Goal: Find specific page/section: Find specific page/section

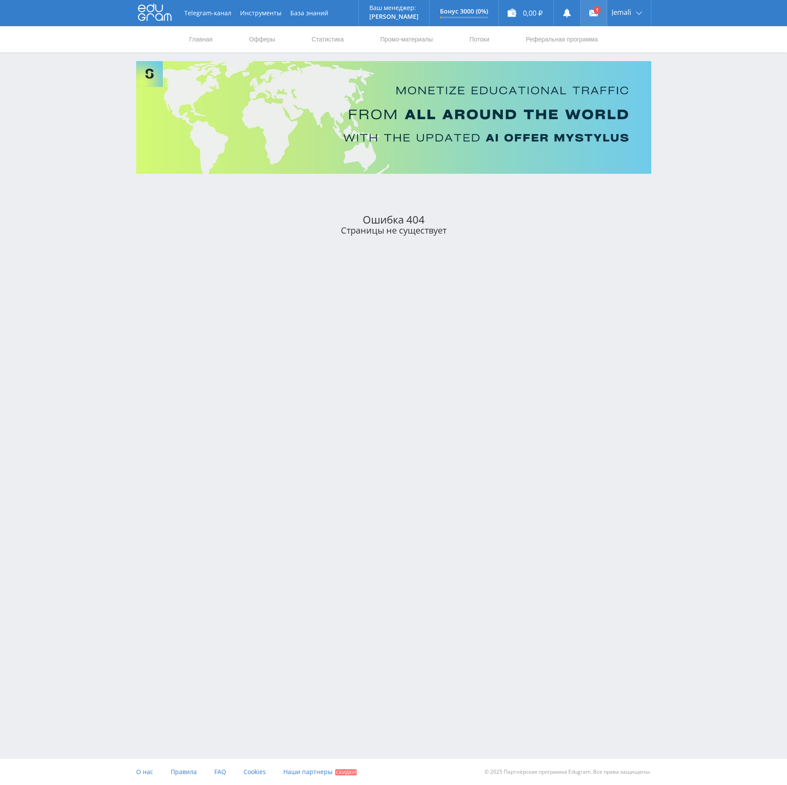
click at [593, 10] on icon at bounding box center [594, 13] width 9 height 9
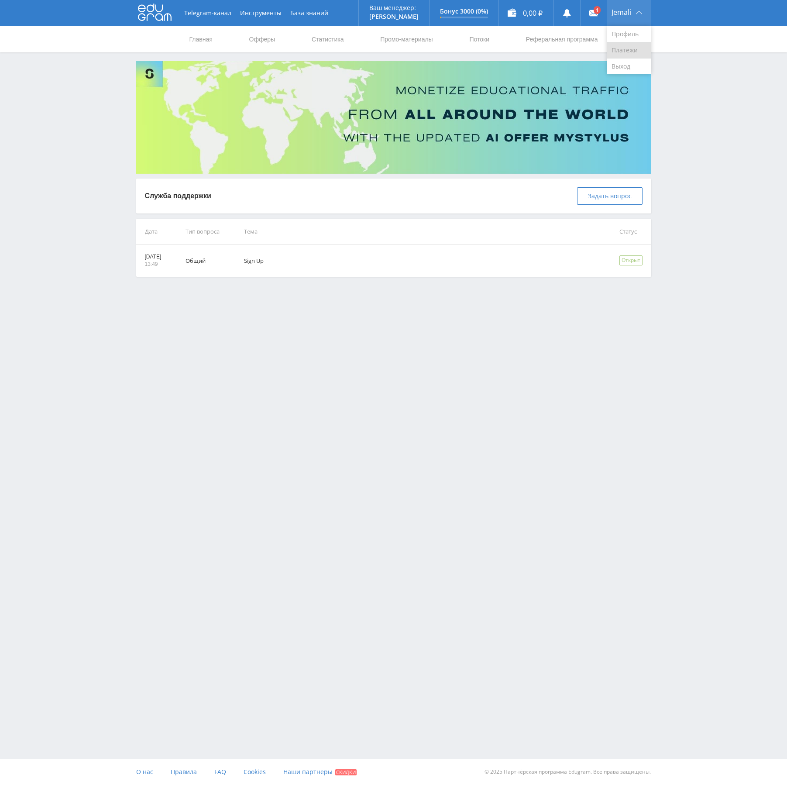
click at [625, 52] on link "Платежи" at bounding box center [630, 50] width 44 height 16
